Goal: Task Accomplishment & Management: Manage account settings

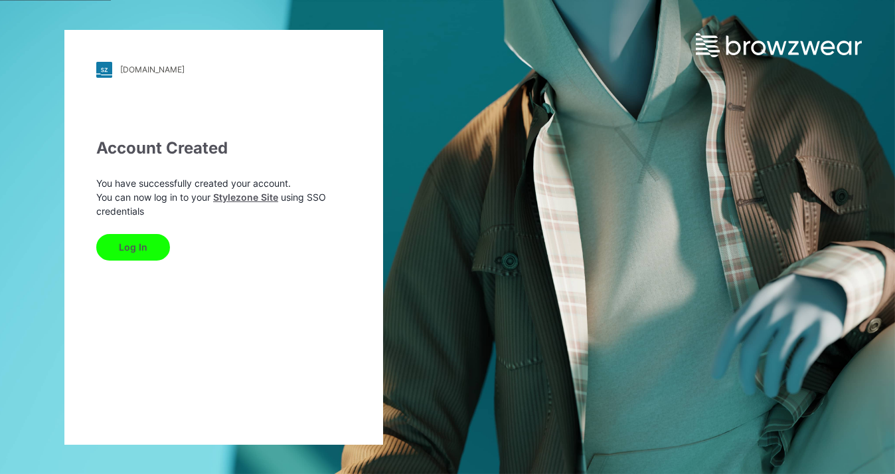
click at [126, 244] on button "Log In" at bounding box center [133, 247] width 74 height 27
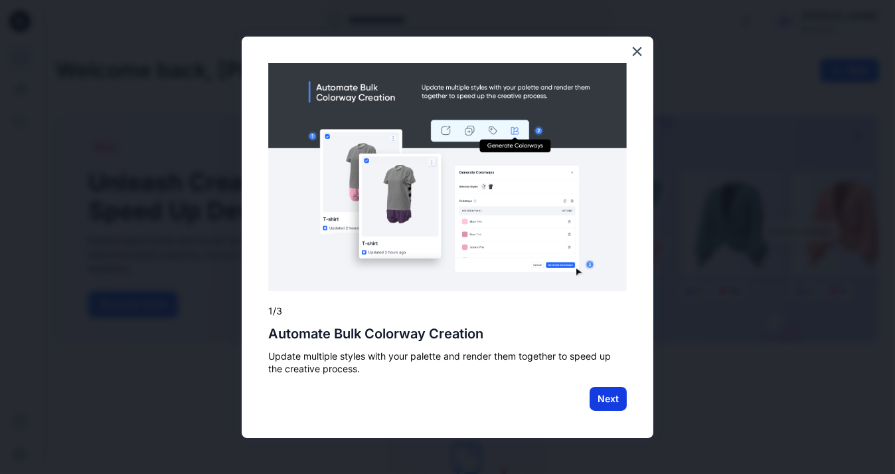
click at [613, 405] on button "Next" at bounding box center [608, 399] width 37 height 24
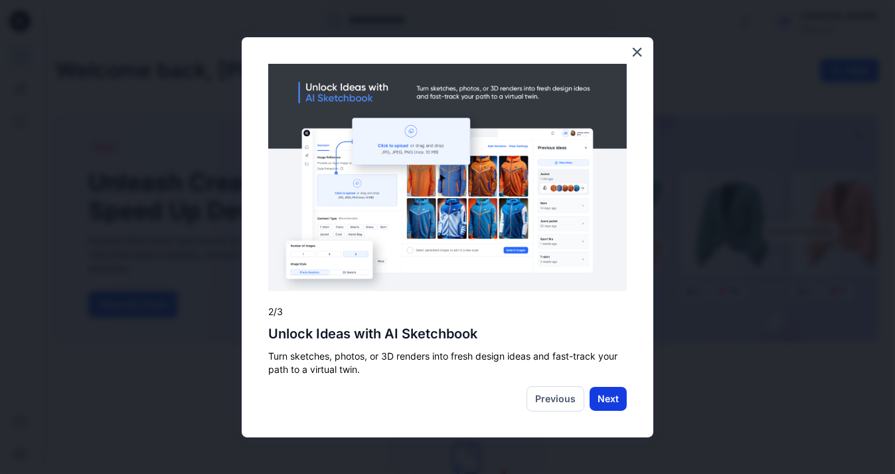
click at [609, 399] on button "Next" at bounding box center [608, 399] width 37 height 24
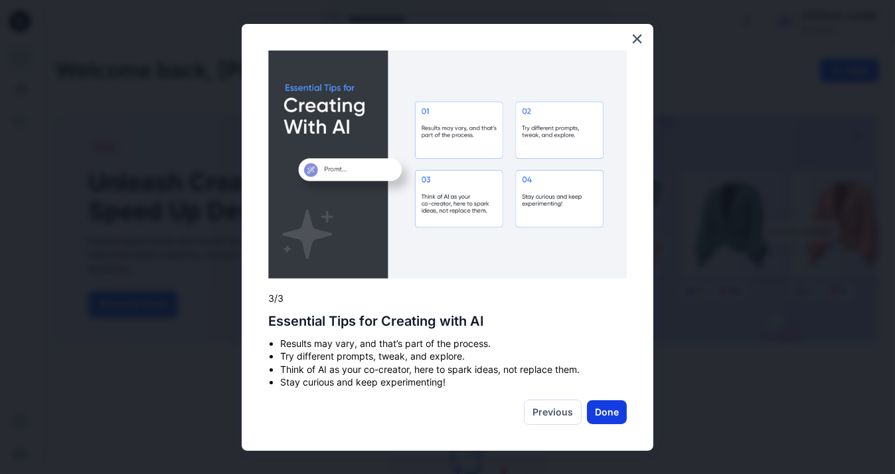
click at [606, 416] on button "Done" at bounding box center [607, 412] width 40 height 24
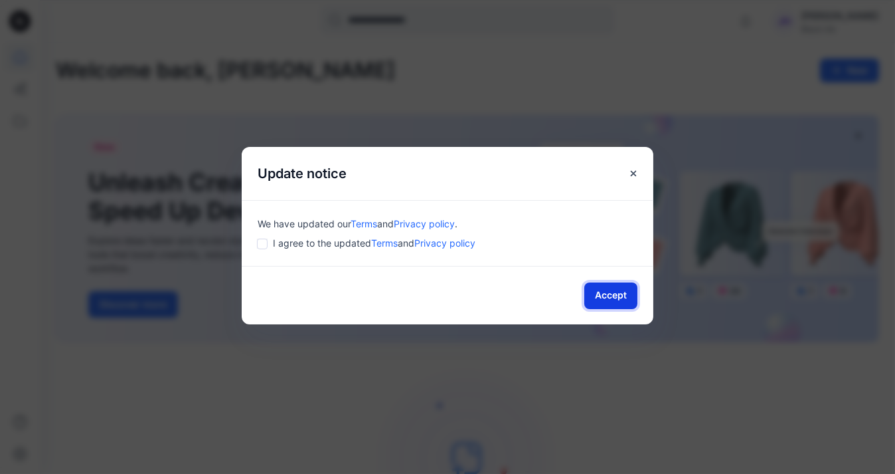
click at [608, 288] on button "Accept" at bounding box center [611, 295] width 53 height 27
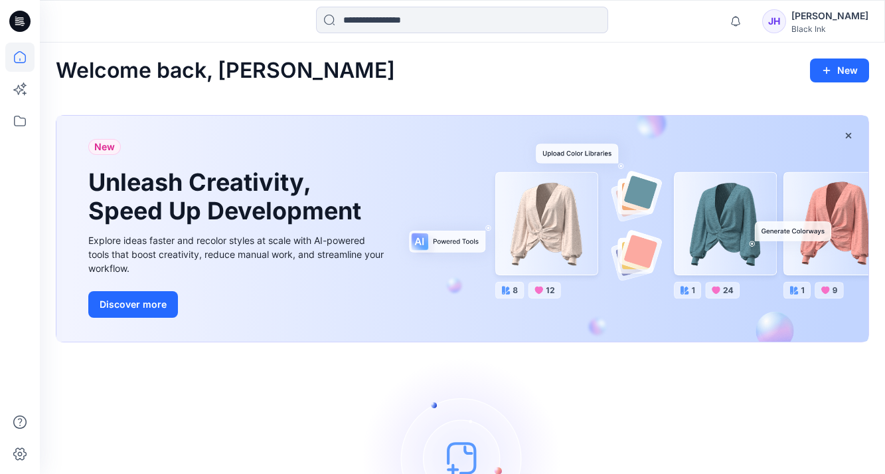
click at [786, 25] on div "JH" at bounding box center [775, 21] width 24 height 24
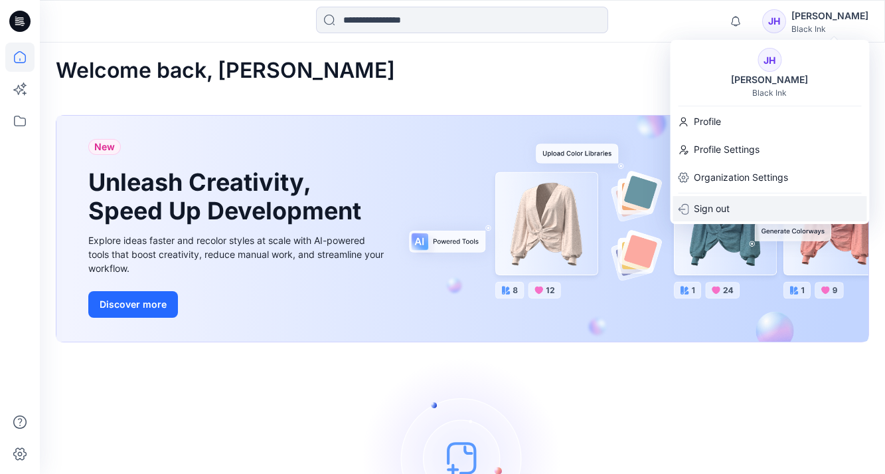
click at [714, 208] on p "Sign out" at bounding box center [712, 208] width 36 height 25
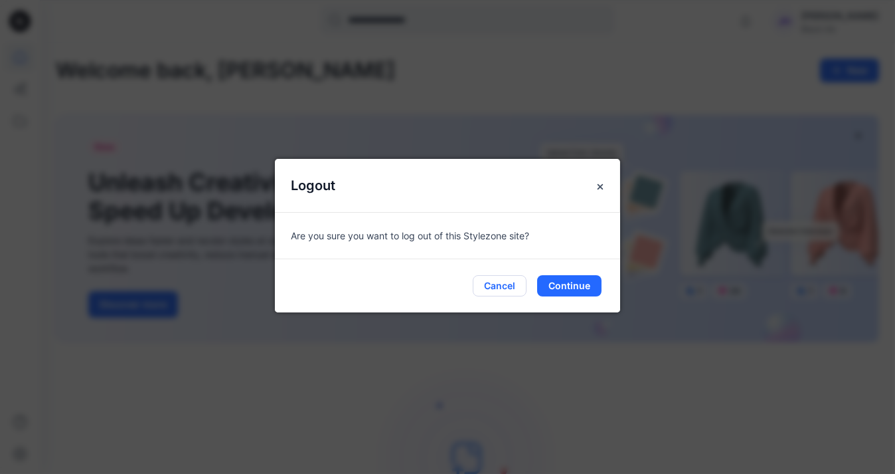
click at [507, 286] on button "Cancel" at bounding box center [500, 285] width 54 height 21
